Goal: Book appointment/travel/reservation

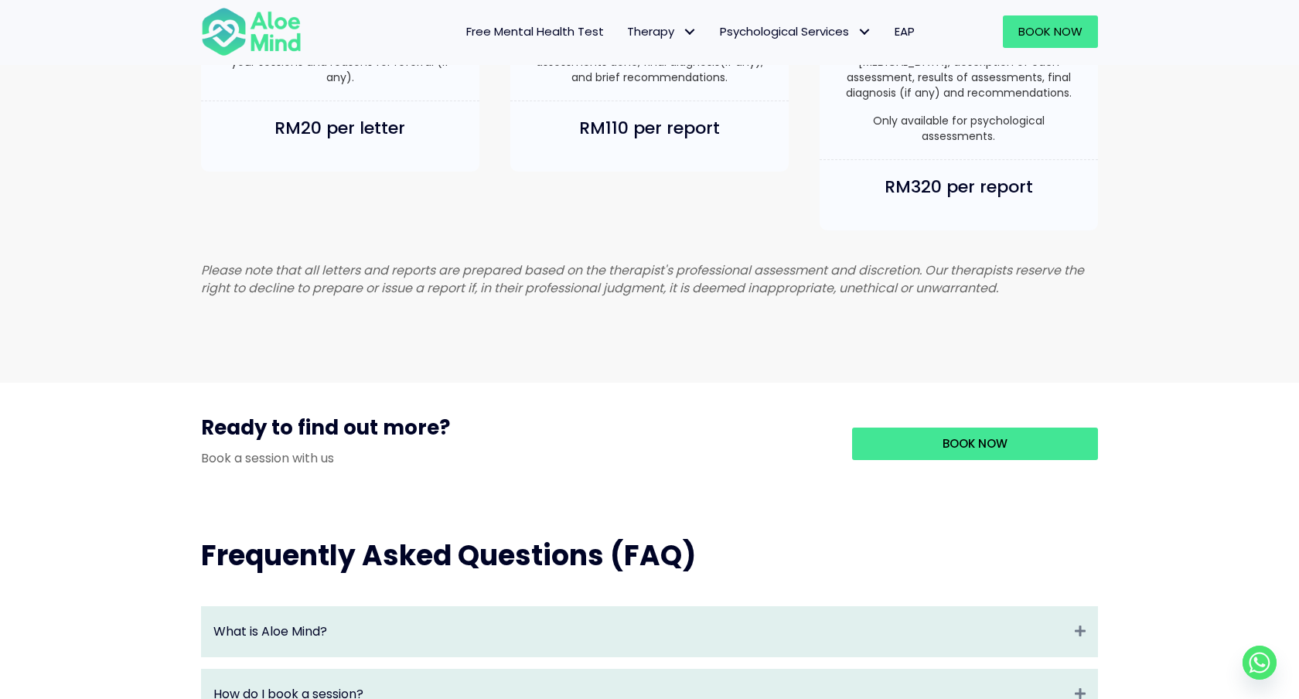
scroll to position [1161, 0]
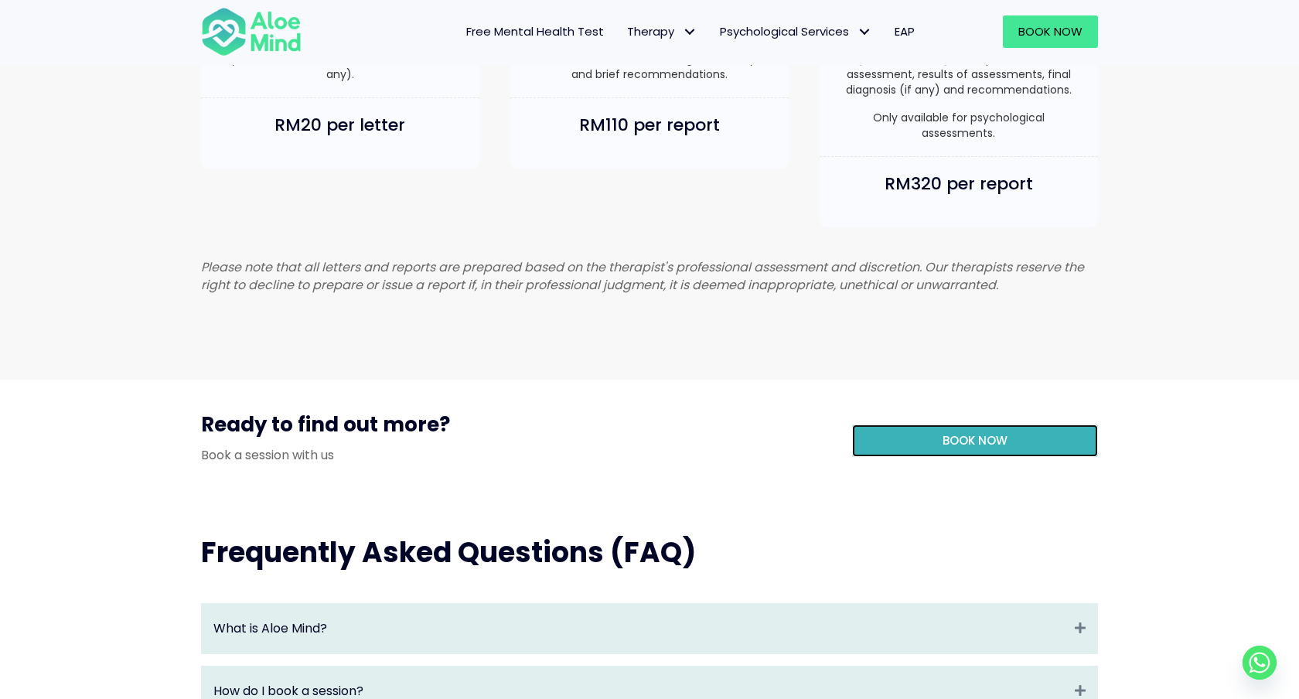
click at [1031, 457] on link "Book Now" at bounding box center [975, 441] width 246 height 32
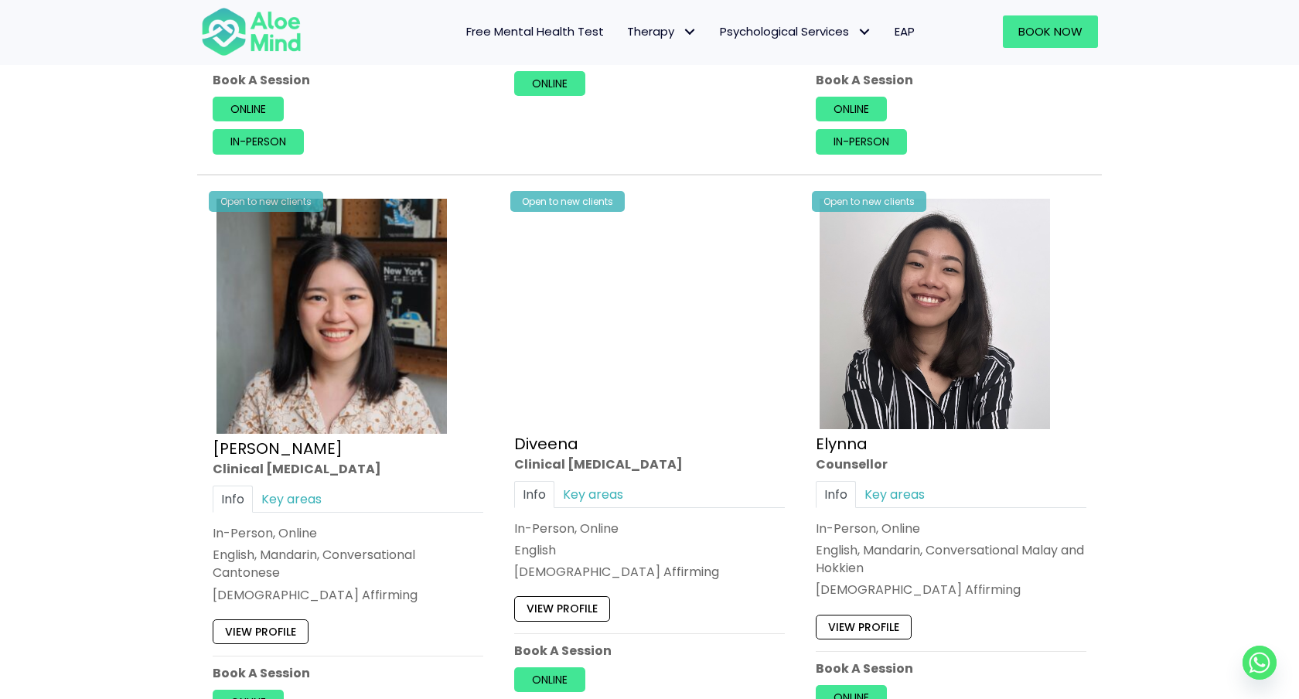
scroll to position [1824, 0]
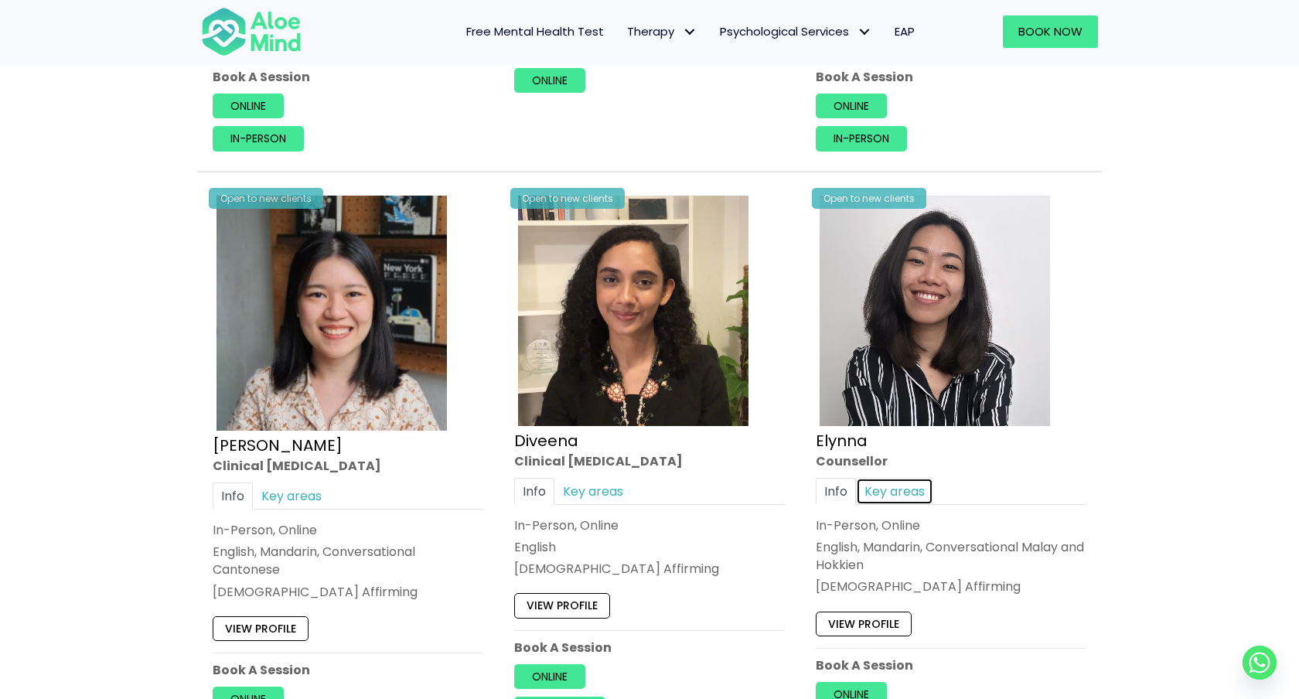
click at [910, 491] on link "Key areas" at bounding box center [894, 491] width 77 height 27
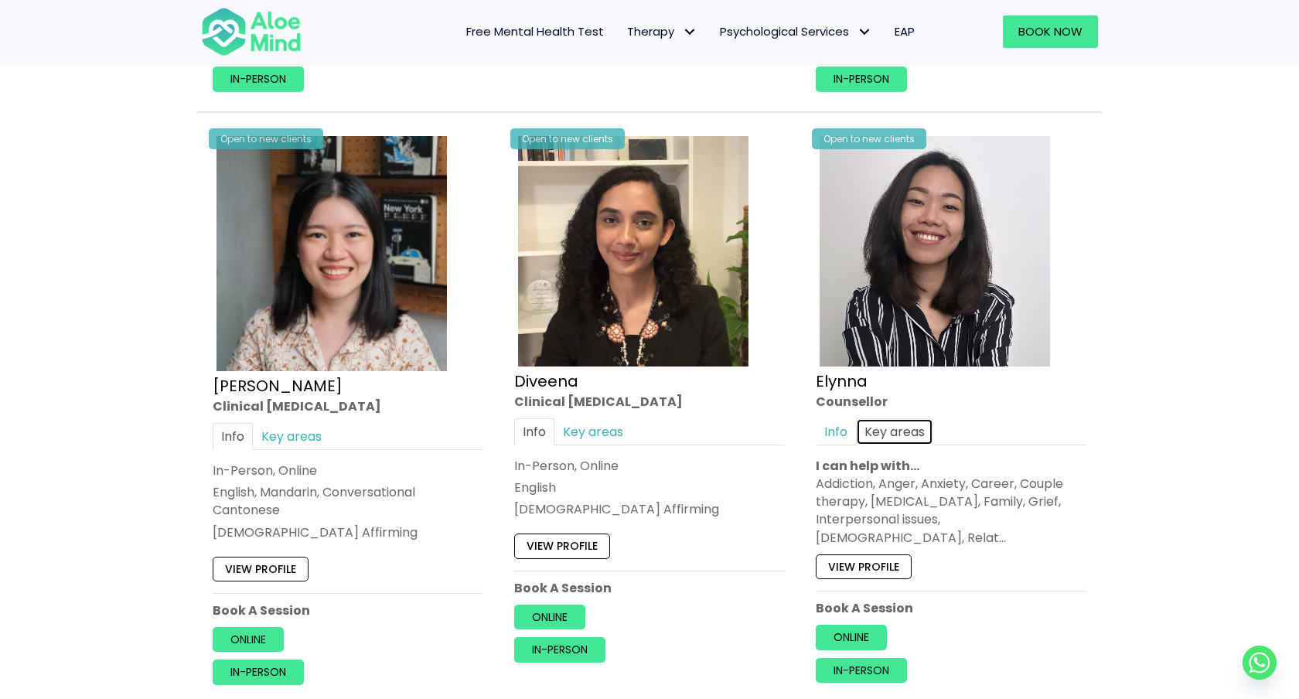
scroll to position [1886, 0]
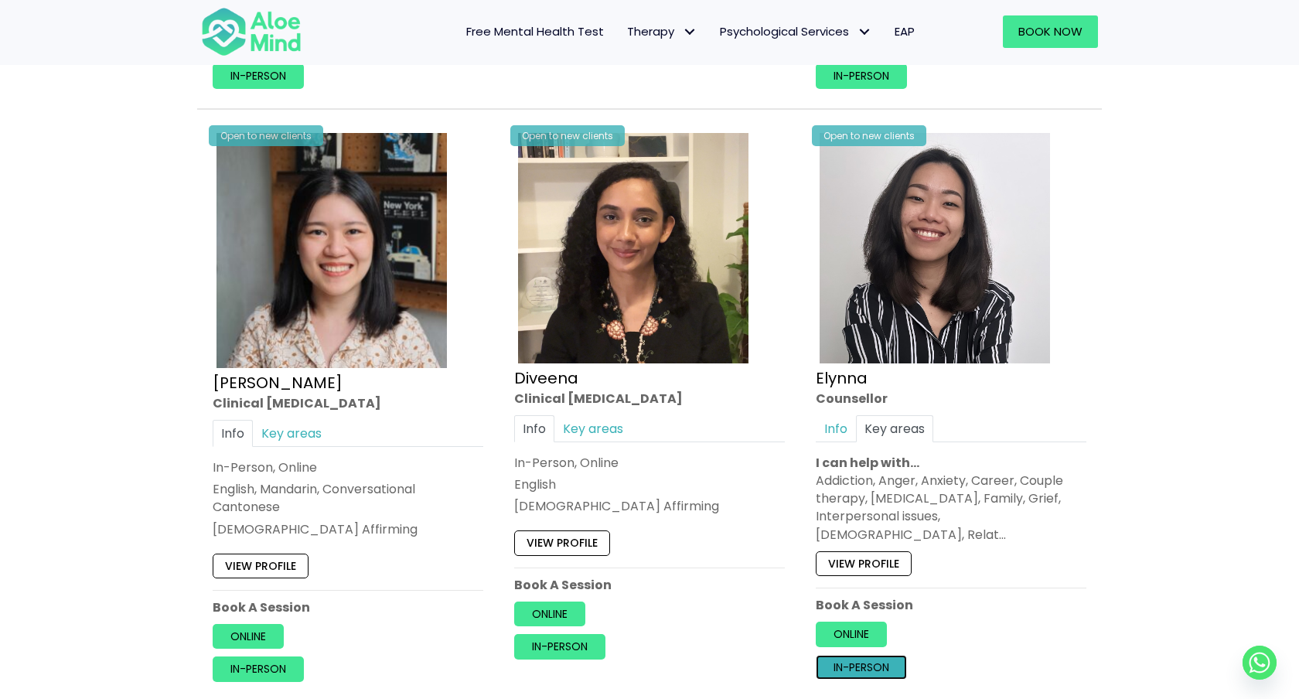
click at [862, 654] on link "In-person" at bounding box center [861, 666] width 91 height 25
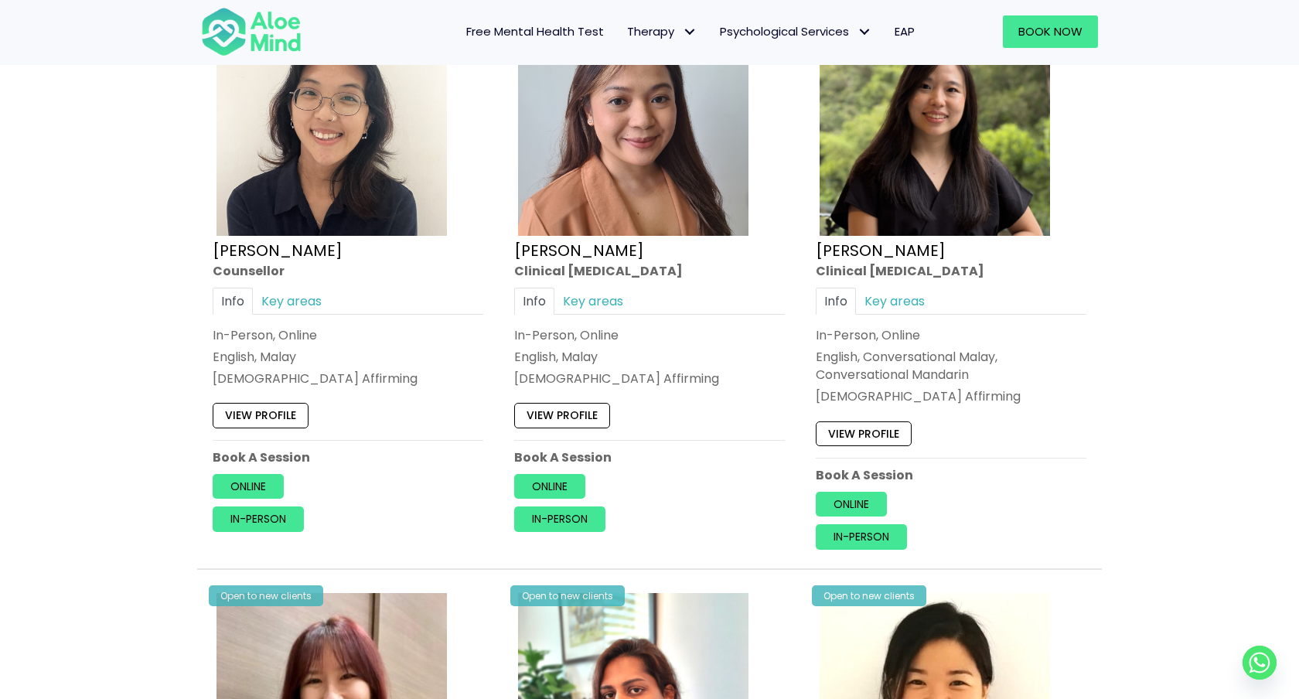
scroll to position [2612, 0]
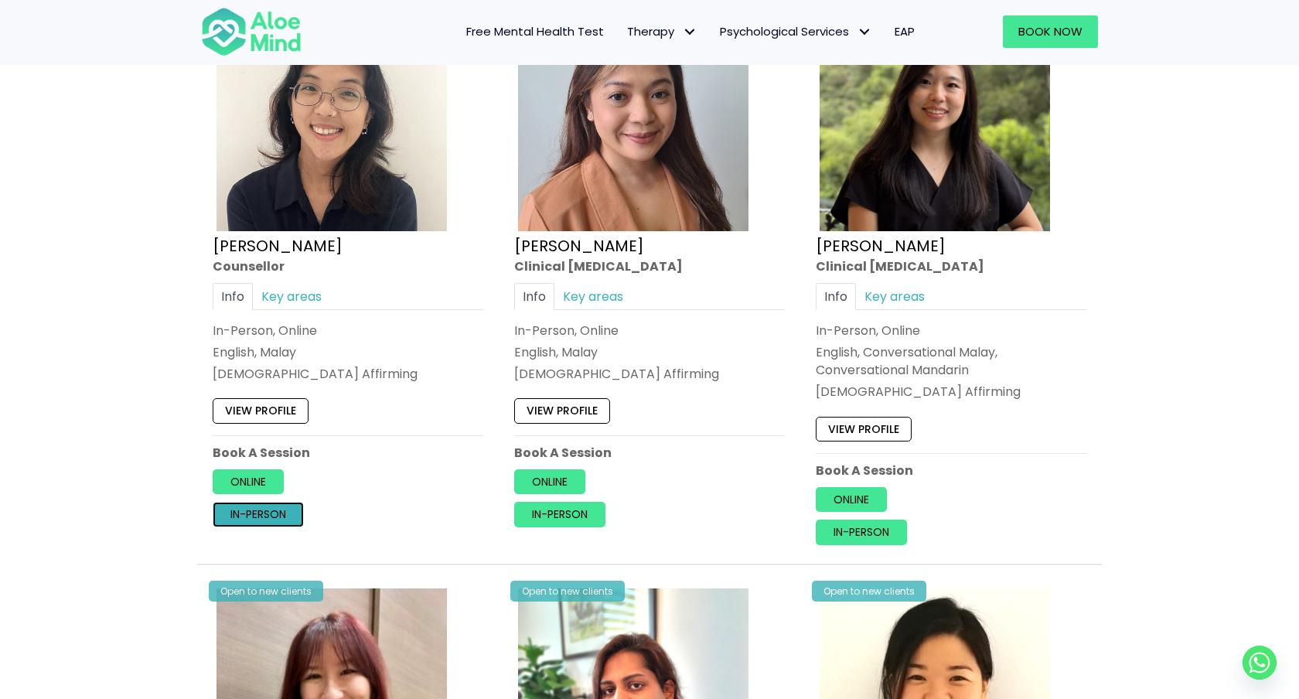
click at [258, 514] on link "In-person" at bounding box center [258, 514] width 91 height 25
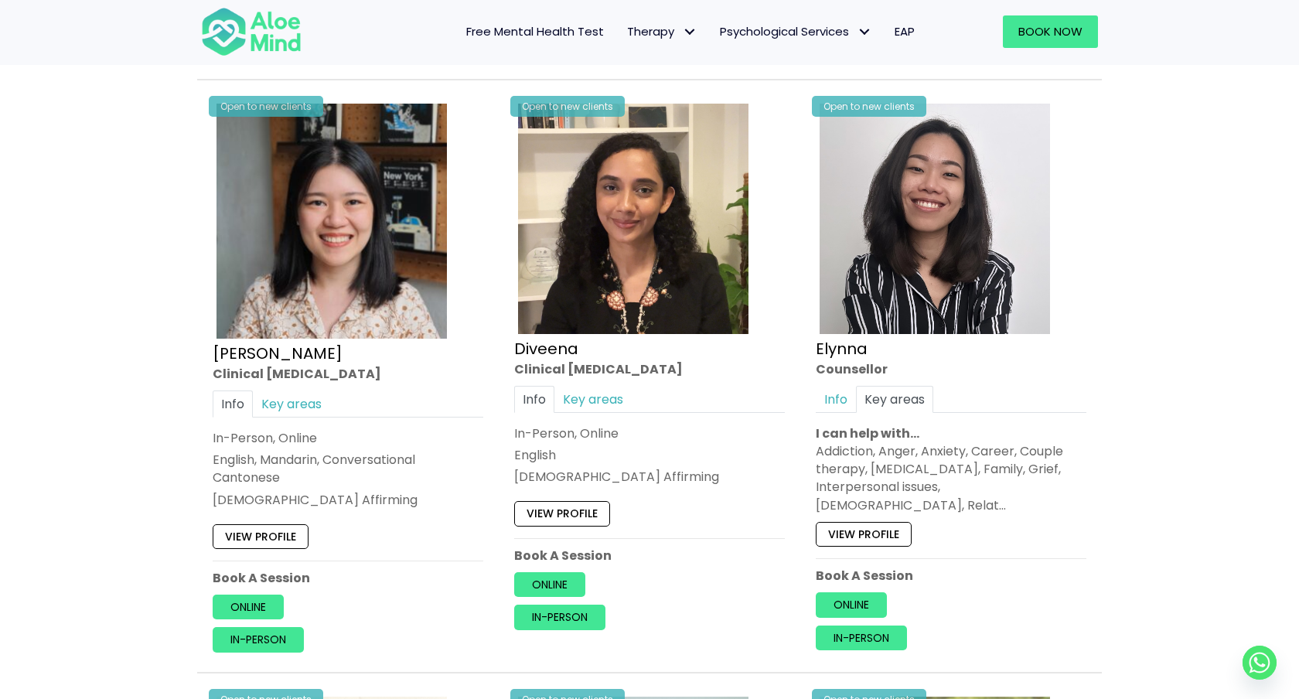
scroll to position [2092, 0]
